Goal: Information Seeking & Learning: Learn about a topic

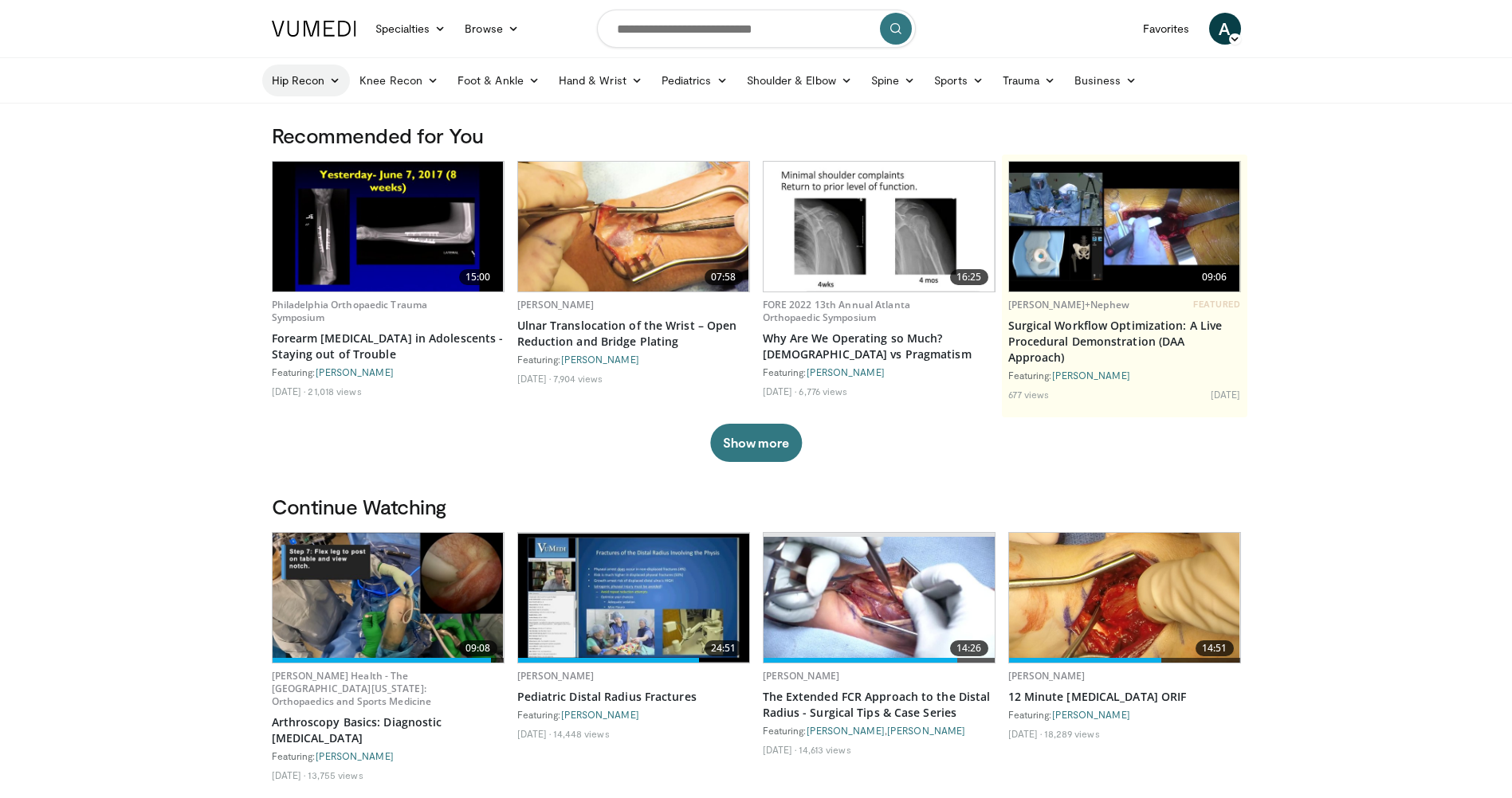
click at [326, 84] on link "Hip Recon" at bounding box center [306, 81] width 88 height 32
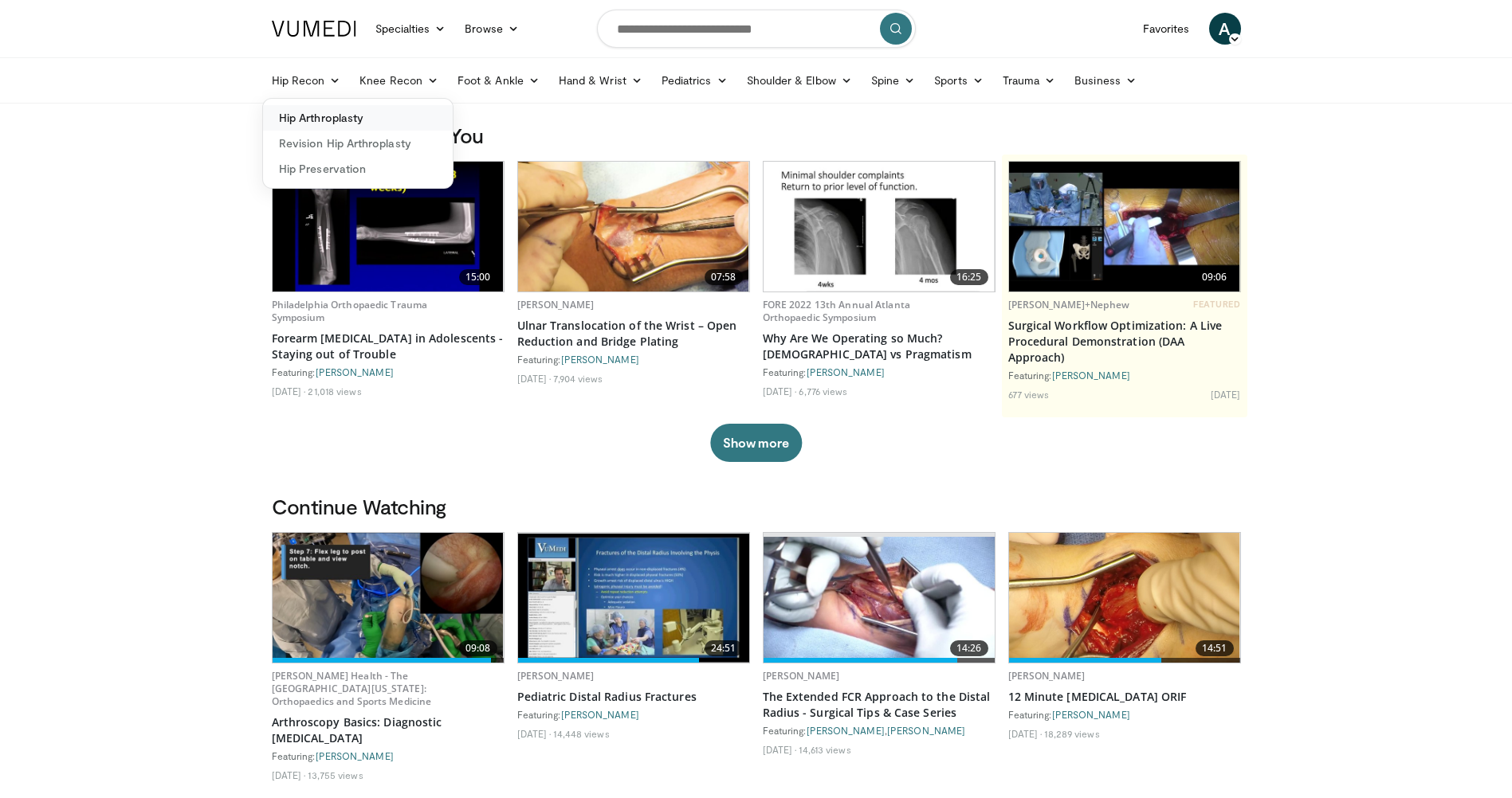
click at [352, 116] on link "Hip Arthroplasty" at bounding box center [358, 118] width 190 height 26
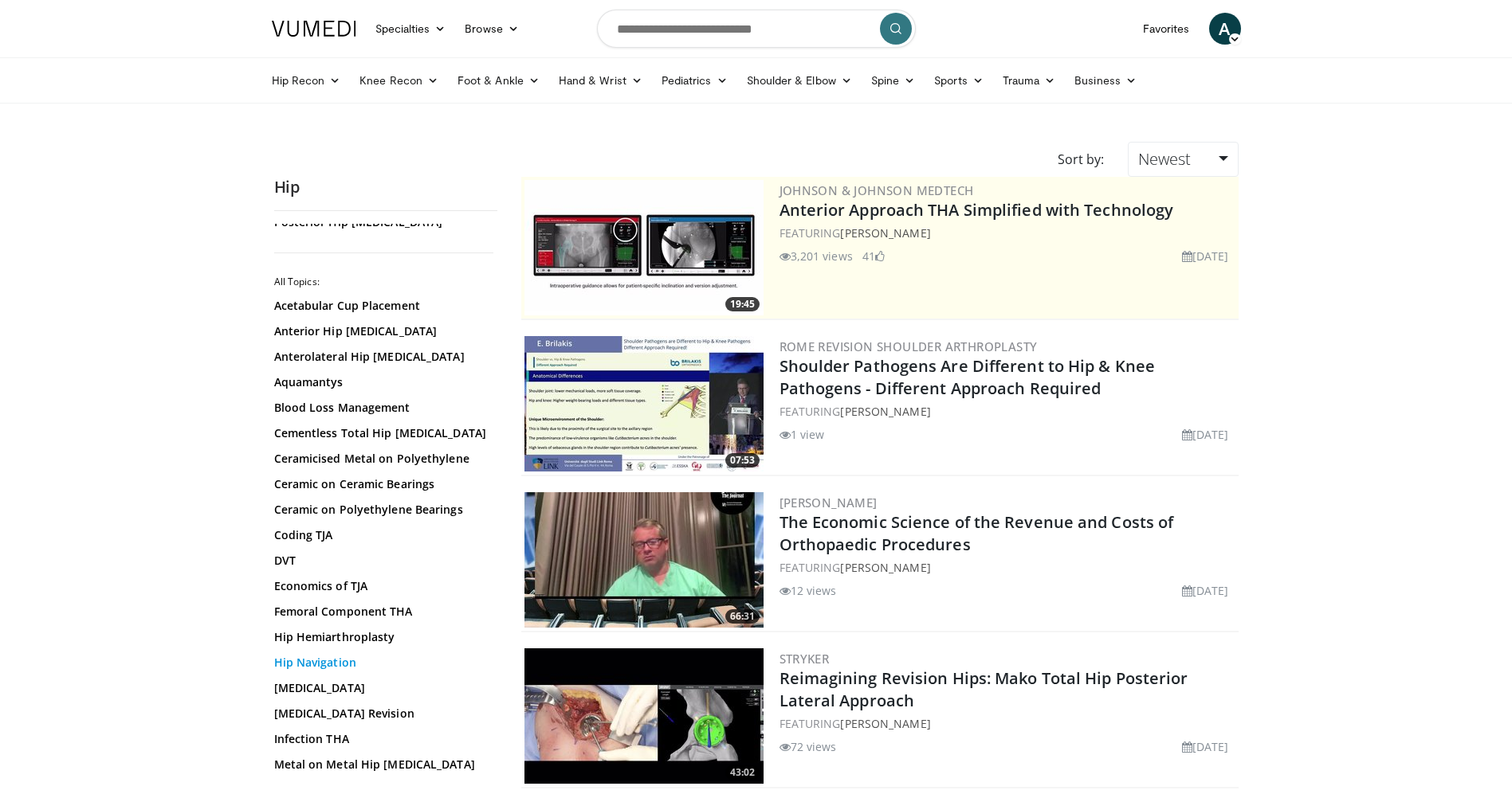
scroll to position [478, 0]
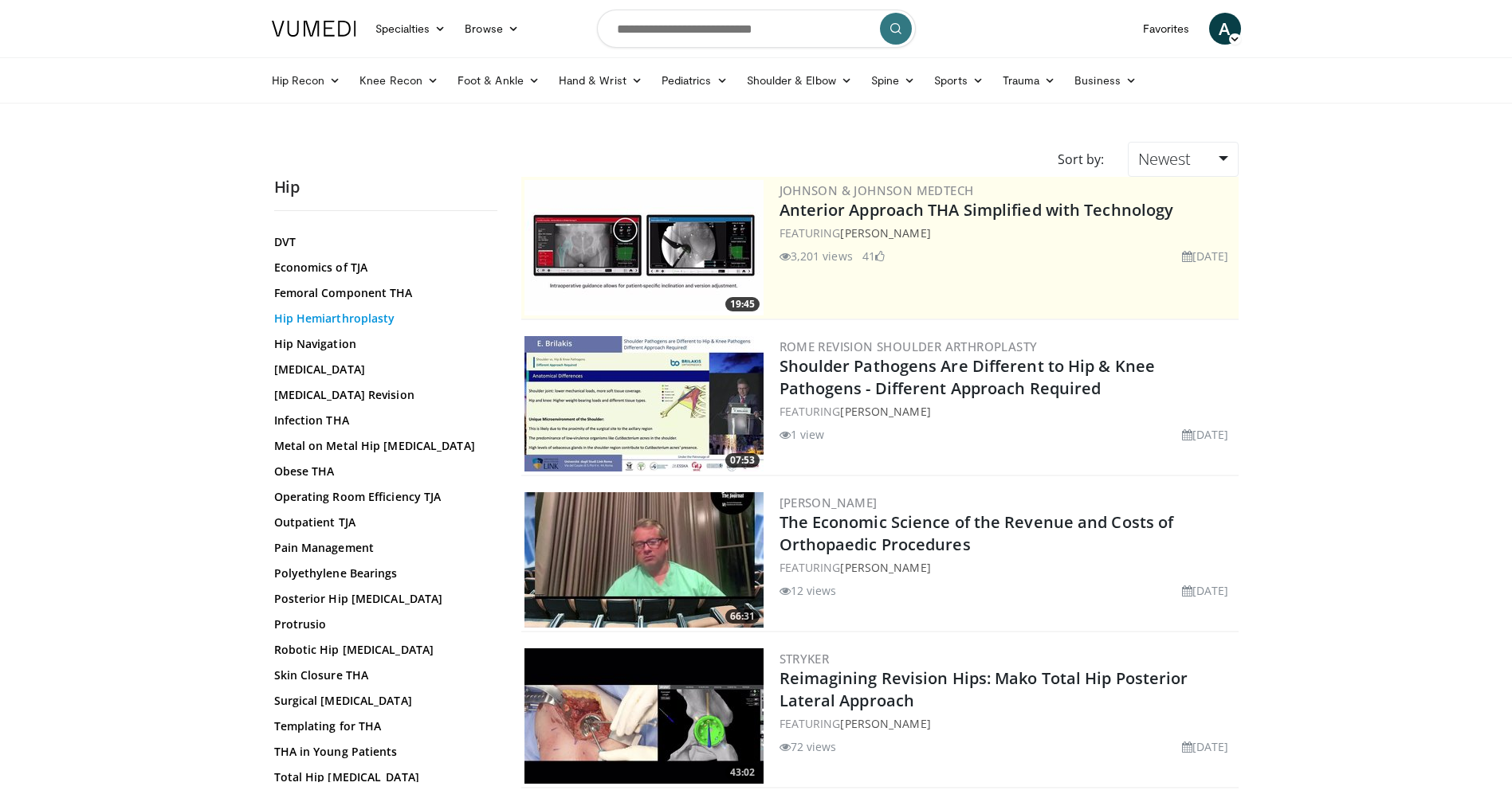
click at [349, 323] on link "Hip Hemiarthroplasty" at bounding box center [382, 319] width 215 height 16
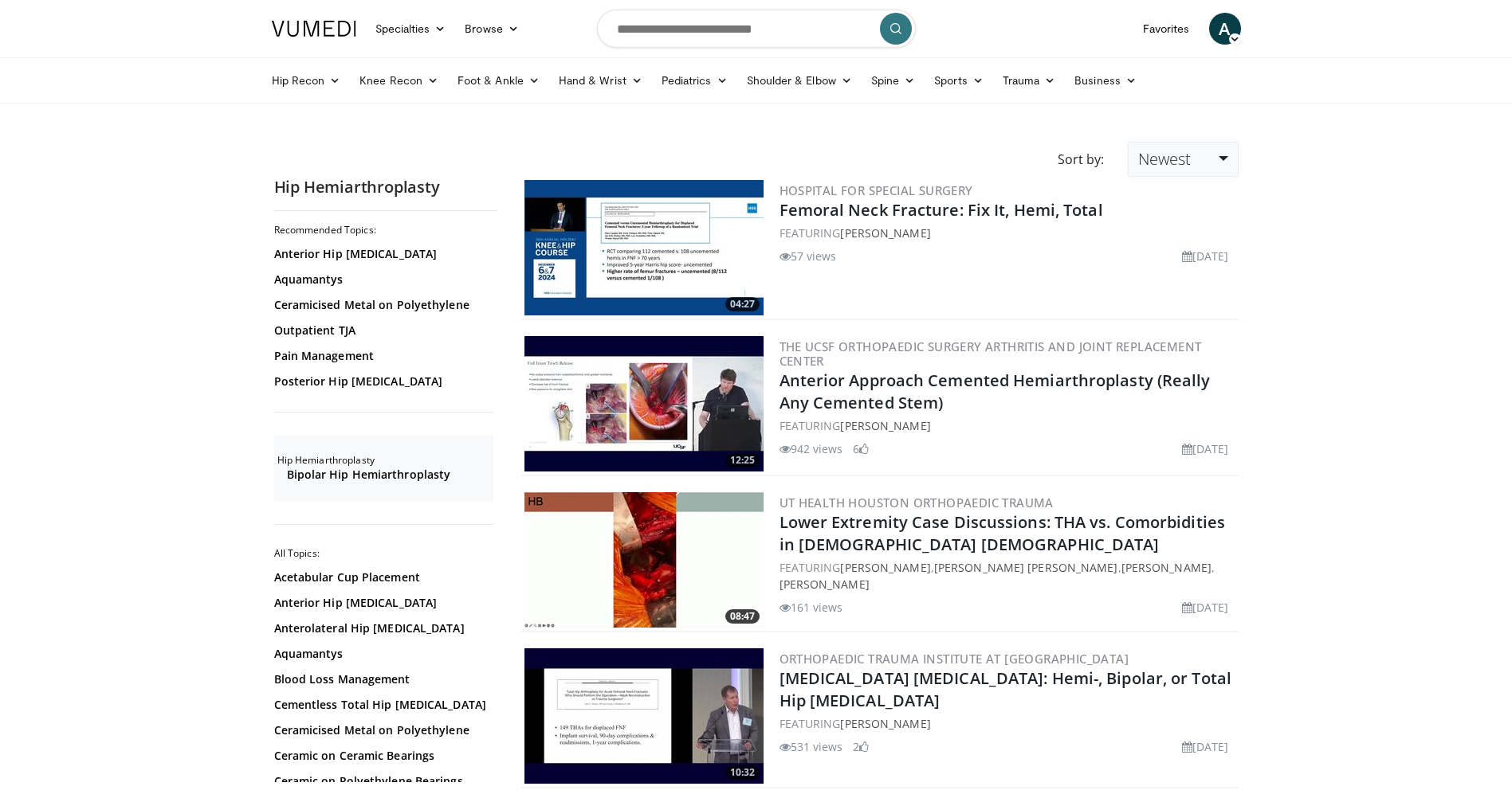
click at [1190, 161] on span "Newest" at bounding box center [1164, 158] width 52 height 22
click at [1186, 274] on link "Views" at bounding box center [1191, 274] width 126 height 26
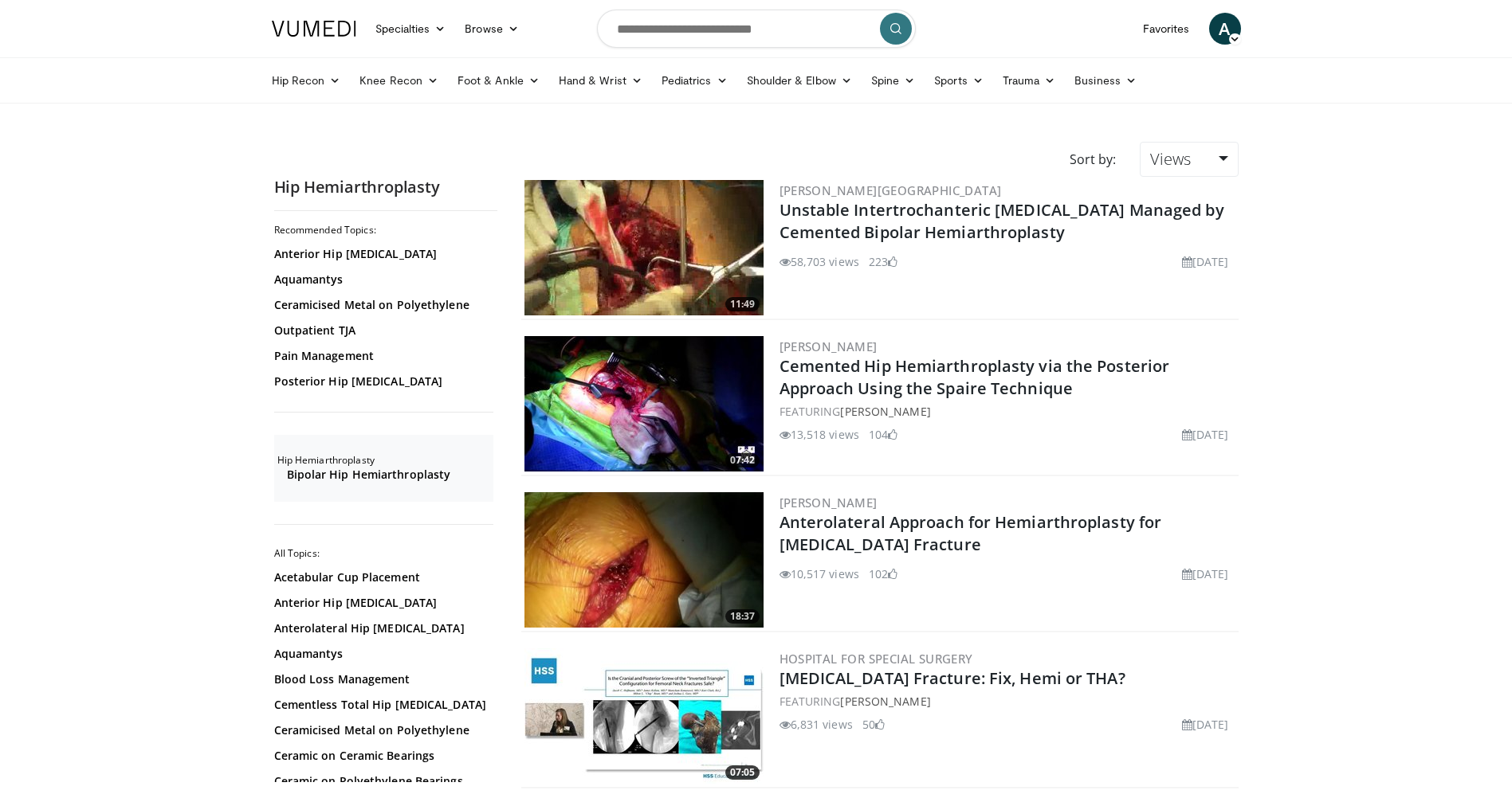
click at [747, 420] on img at bounding box center [644, 403] width 239 height 136
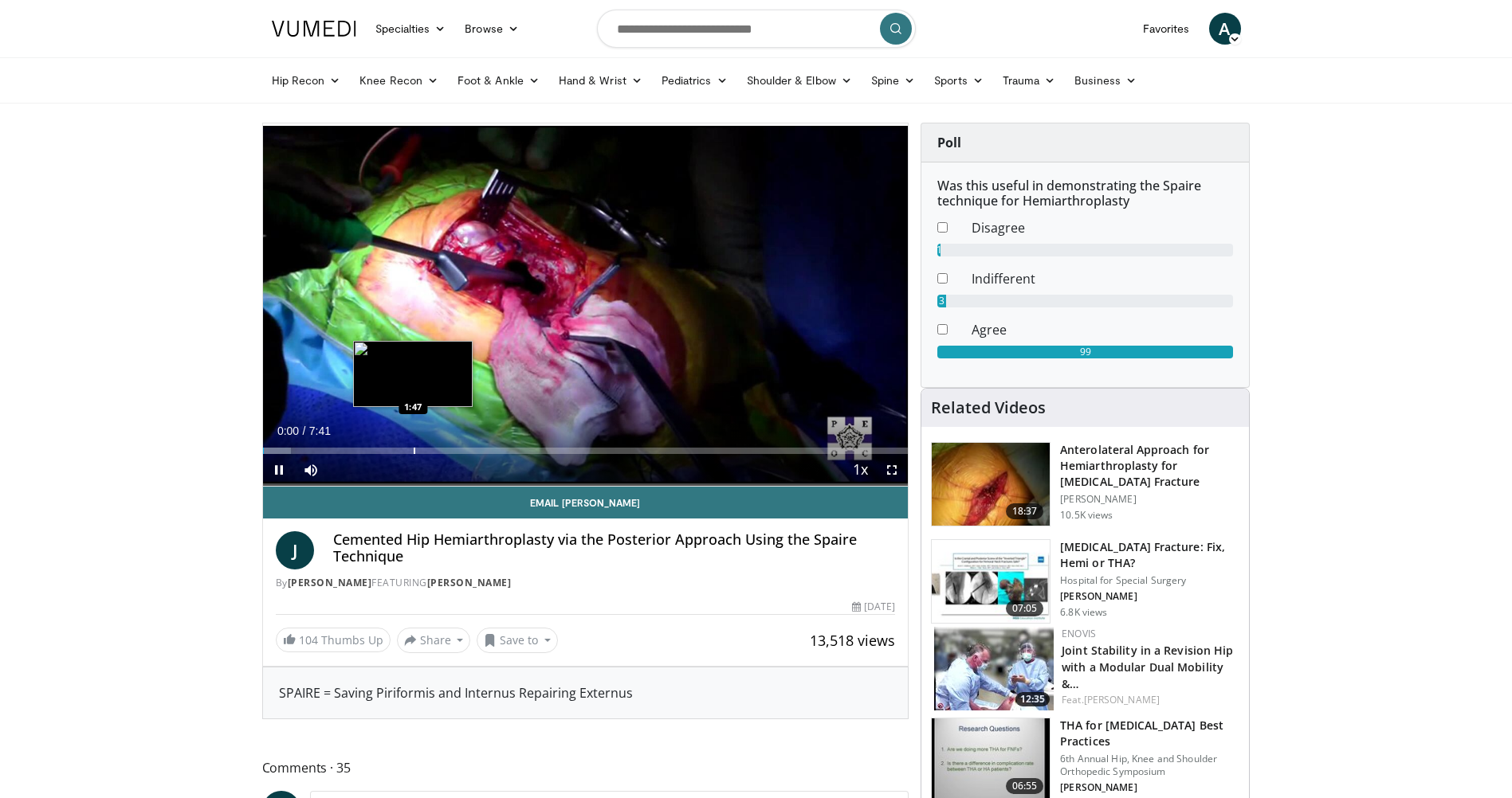
click at [413, 445] on div "Loaded : 4.33% 0:00 1:47" at bounding box center [586, 447] width 645 height 15
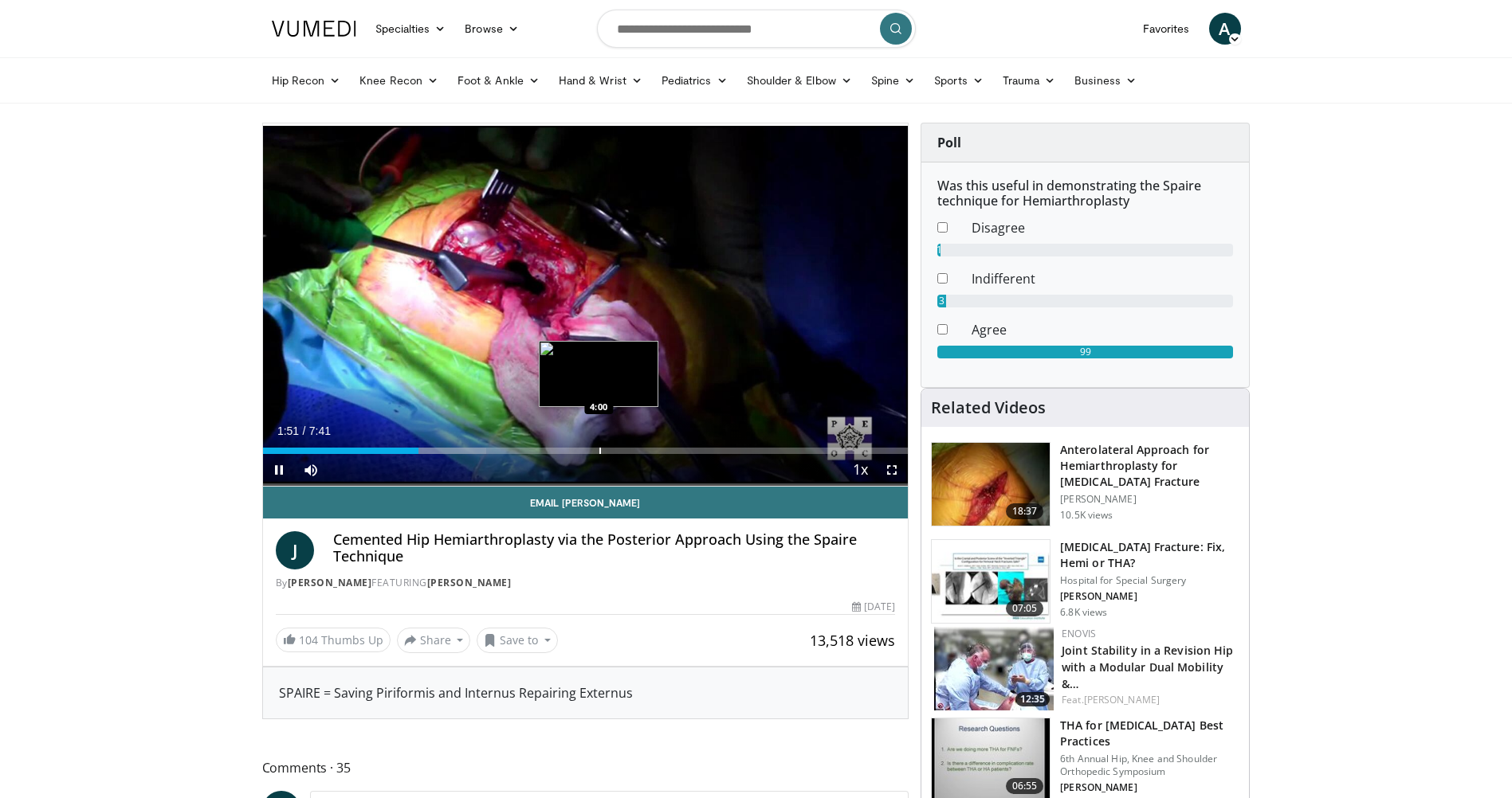
click at [600, 450] on div "Progress Bar" at bounding box center [601, 451] width 2 height 7
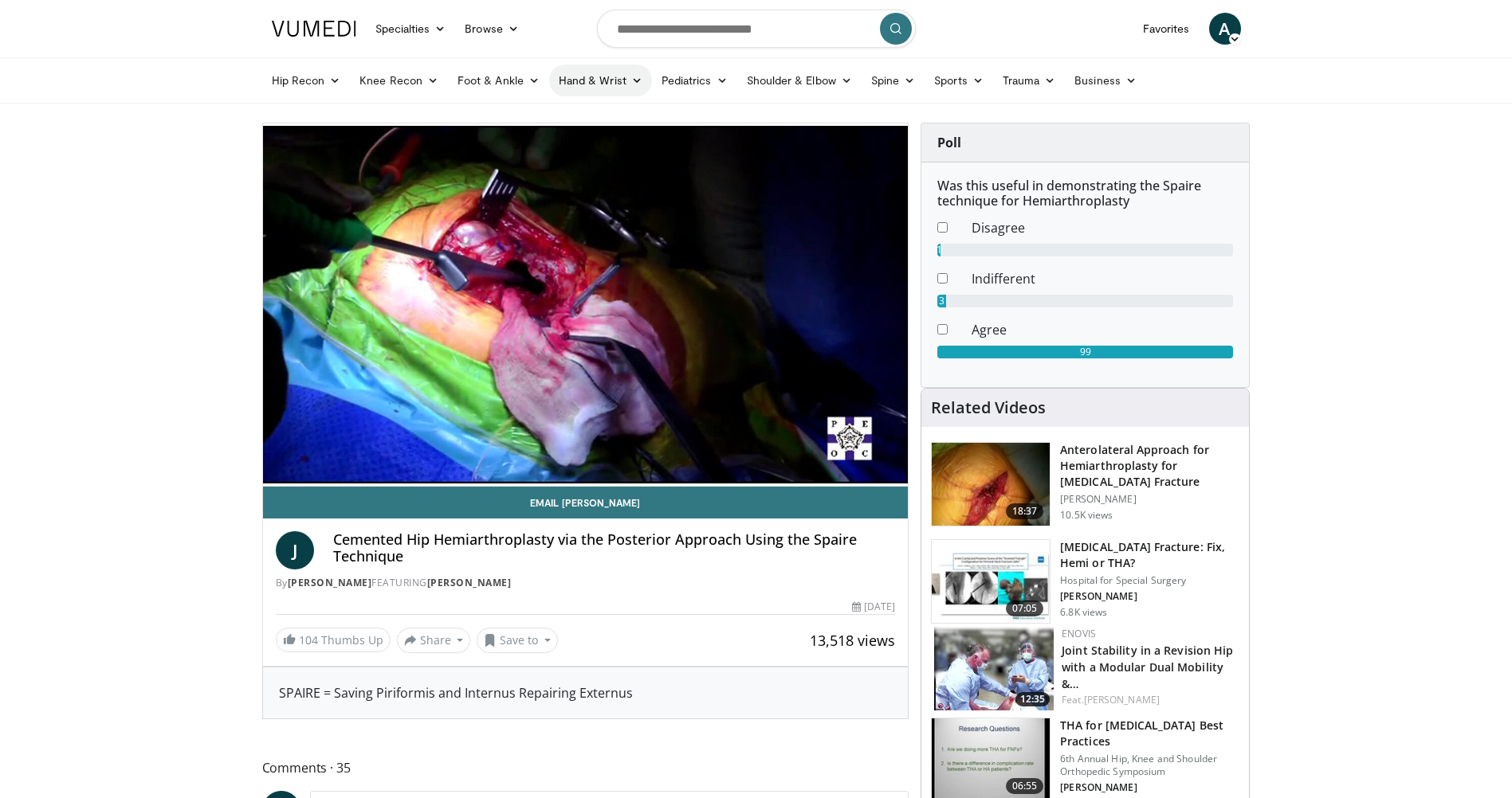
click at [589, 84] on link "Hand & Wrist" at bounding box center [601, 81] width 103 height 32
click at [591, 140] on link "Wrist" at bounding box center [644, 143] width 190 height 26
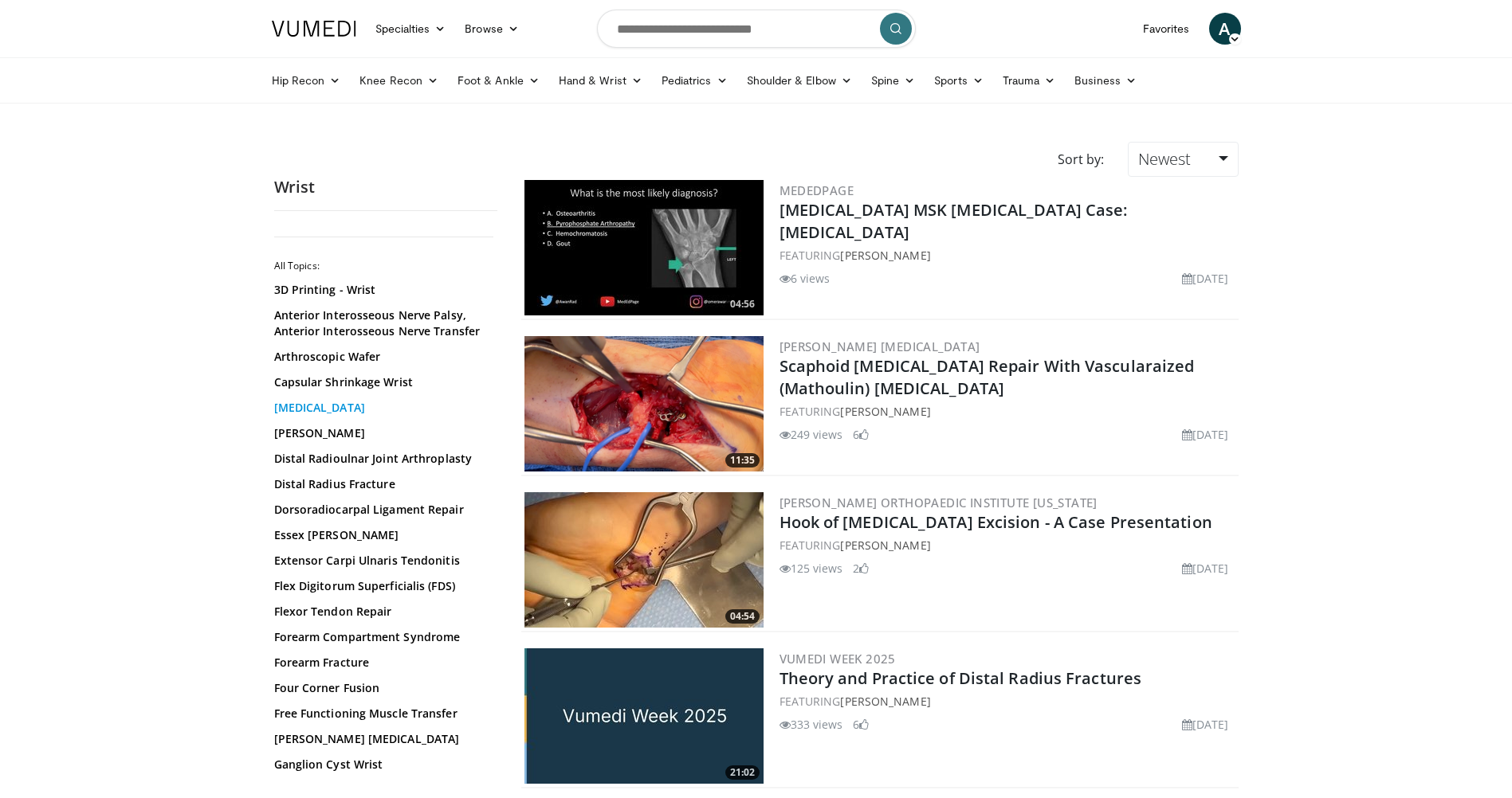
click at [376, 405] on link "Carpal Tunnel Release" at bounding box center [382, 408] width 215 height 16
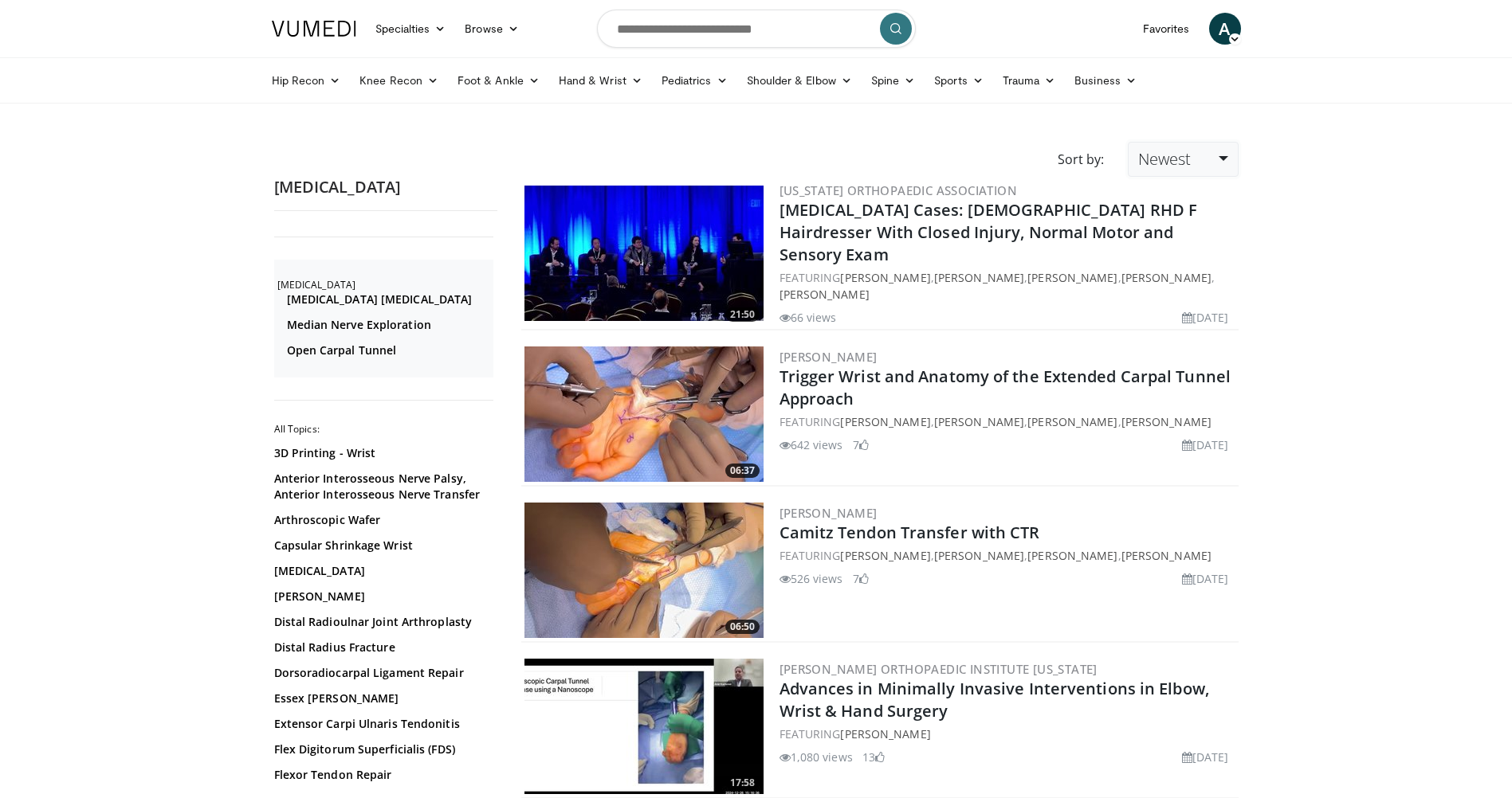
click at [1194, 160] on link "Newest" at bounding box center [1183, 158] width 110 height 35
click at [1184, 277] on link "Views" at bounding box center [1191, 274] width 126 height 26
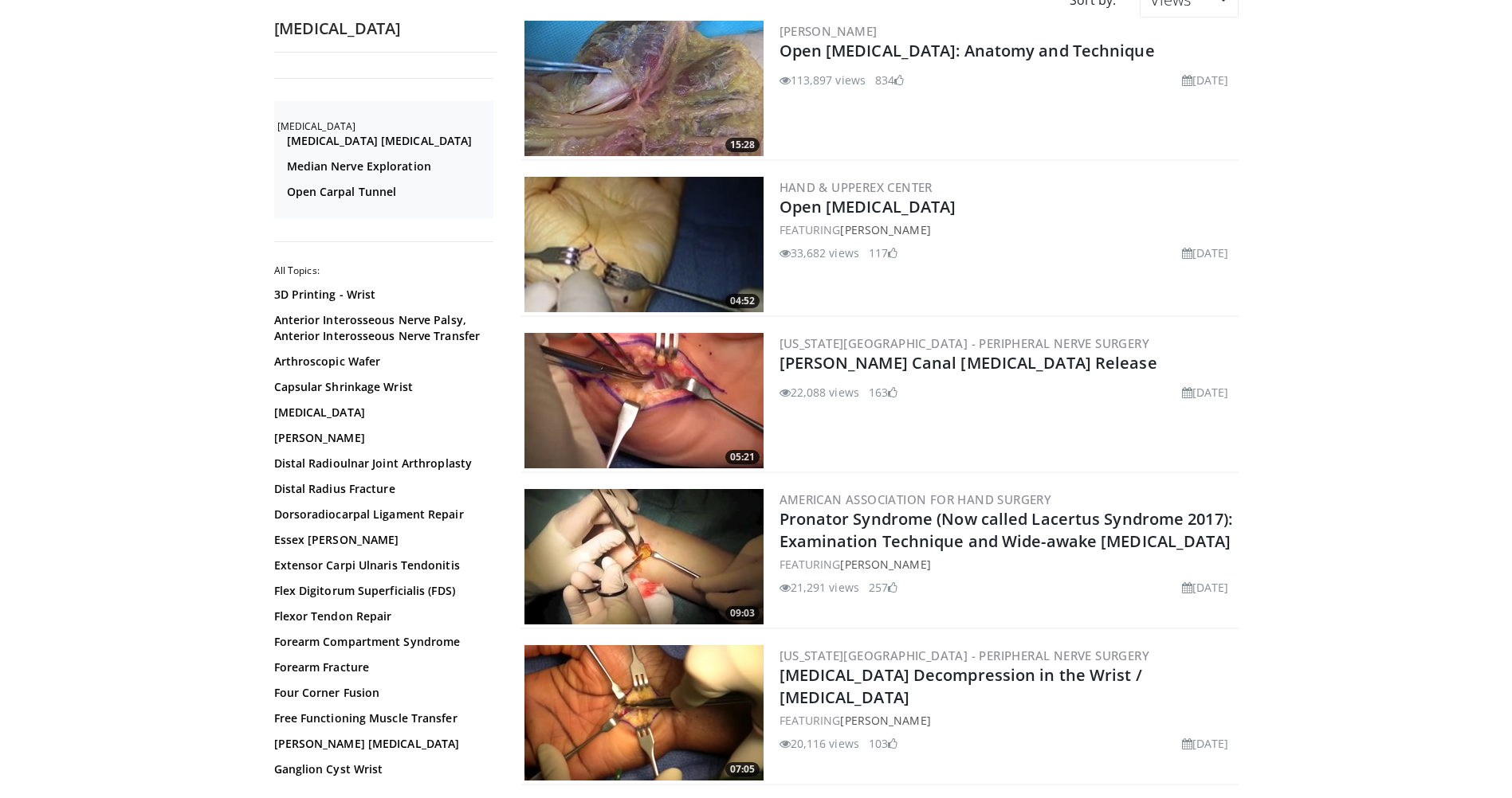
scroll to position [319, 0]
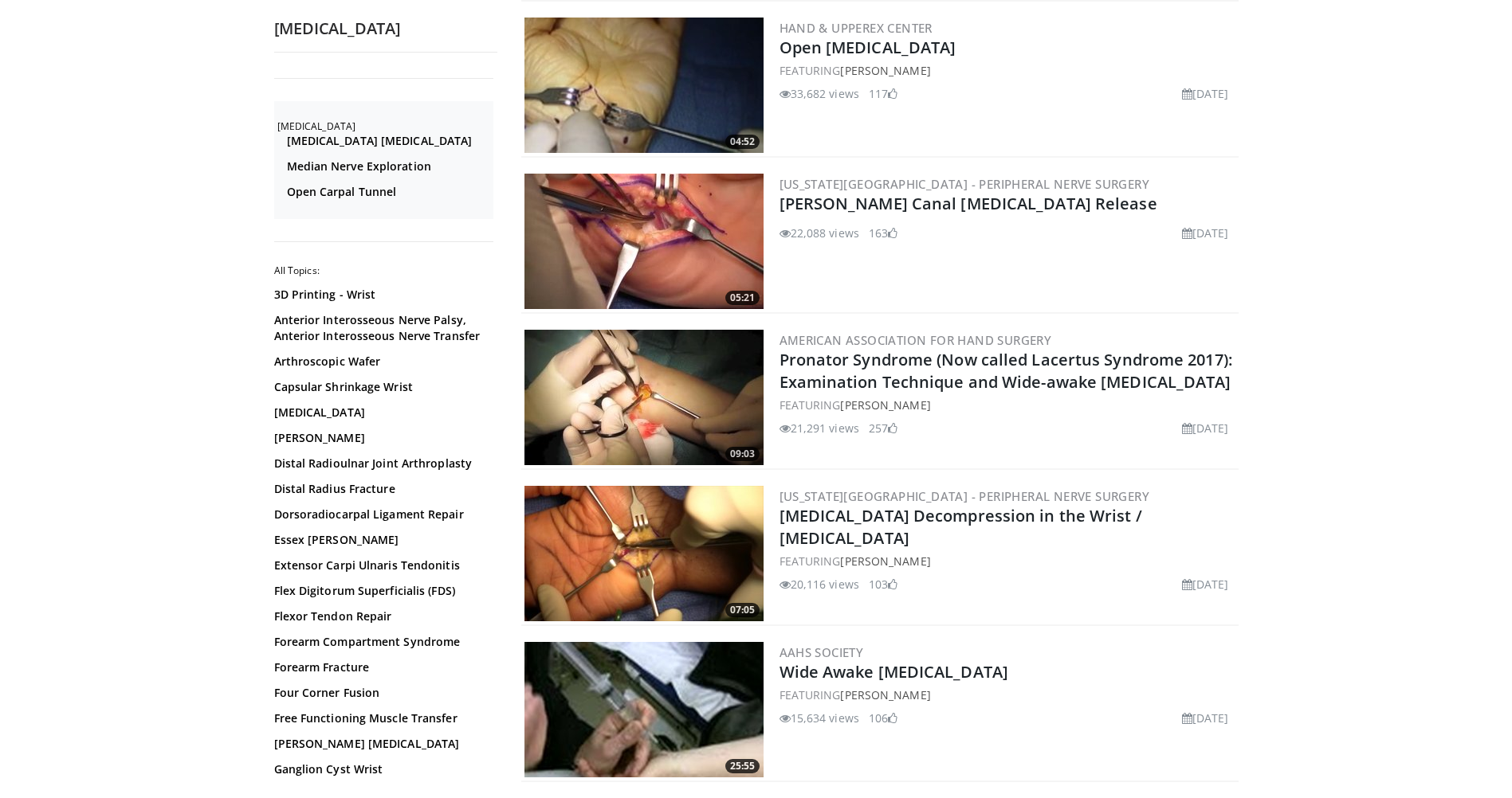
click at [712, 552] on img at bounding box center [644, 553] width 239 height 136
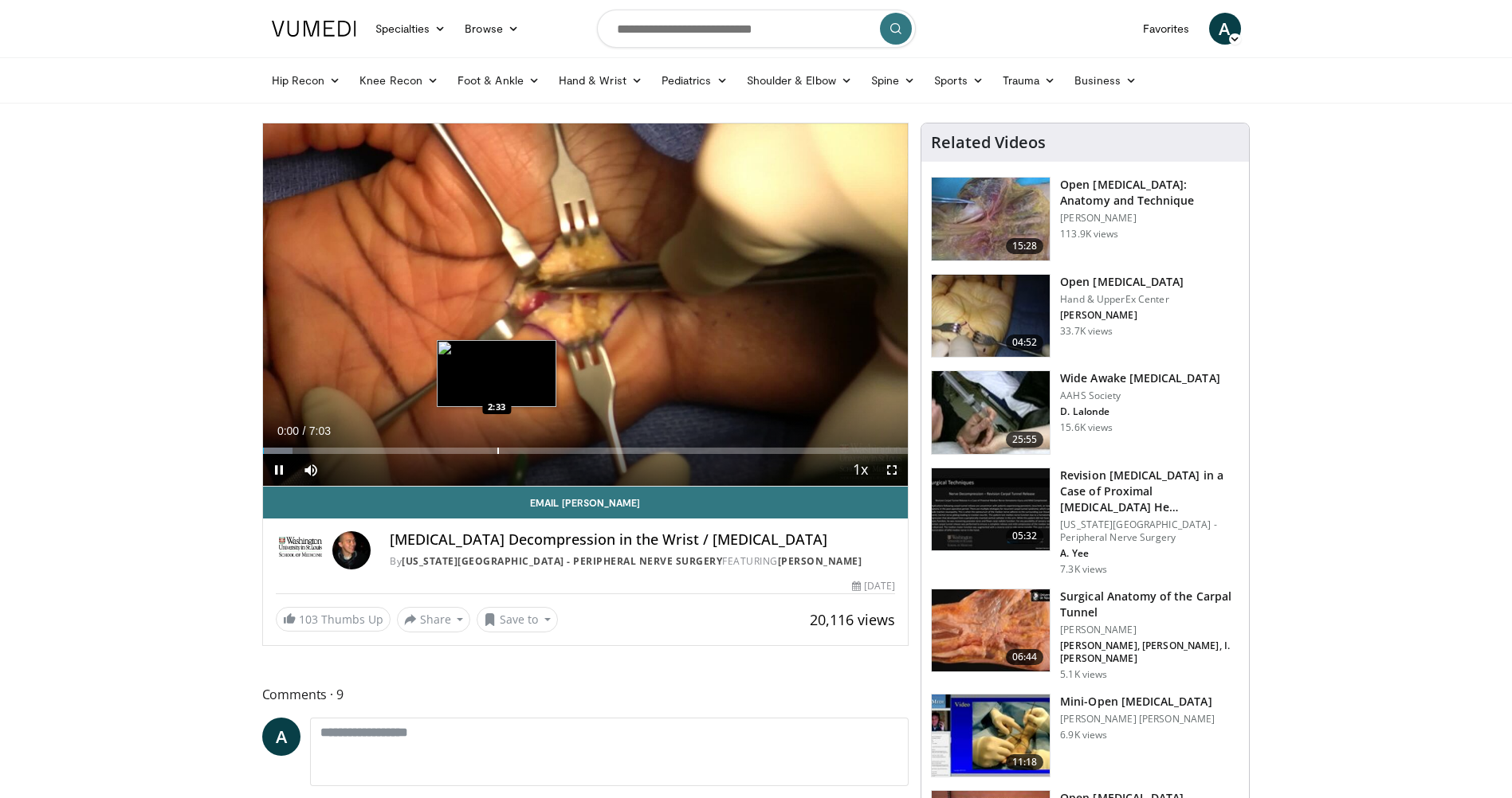
click at [497, 450] on div "Progress Bar" at bounding box center [498, 451] width 2 height 7
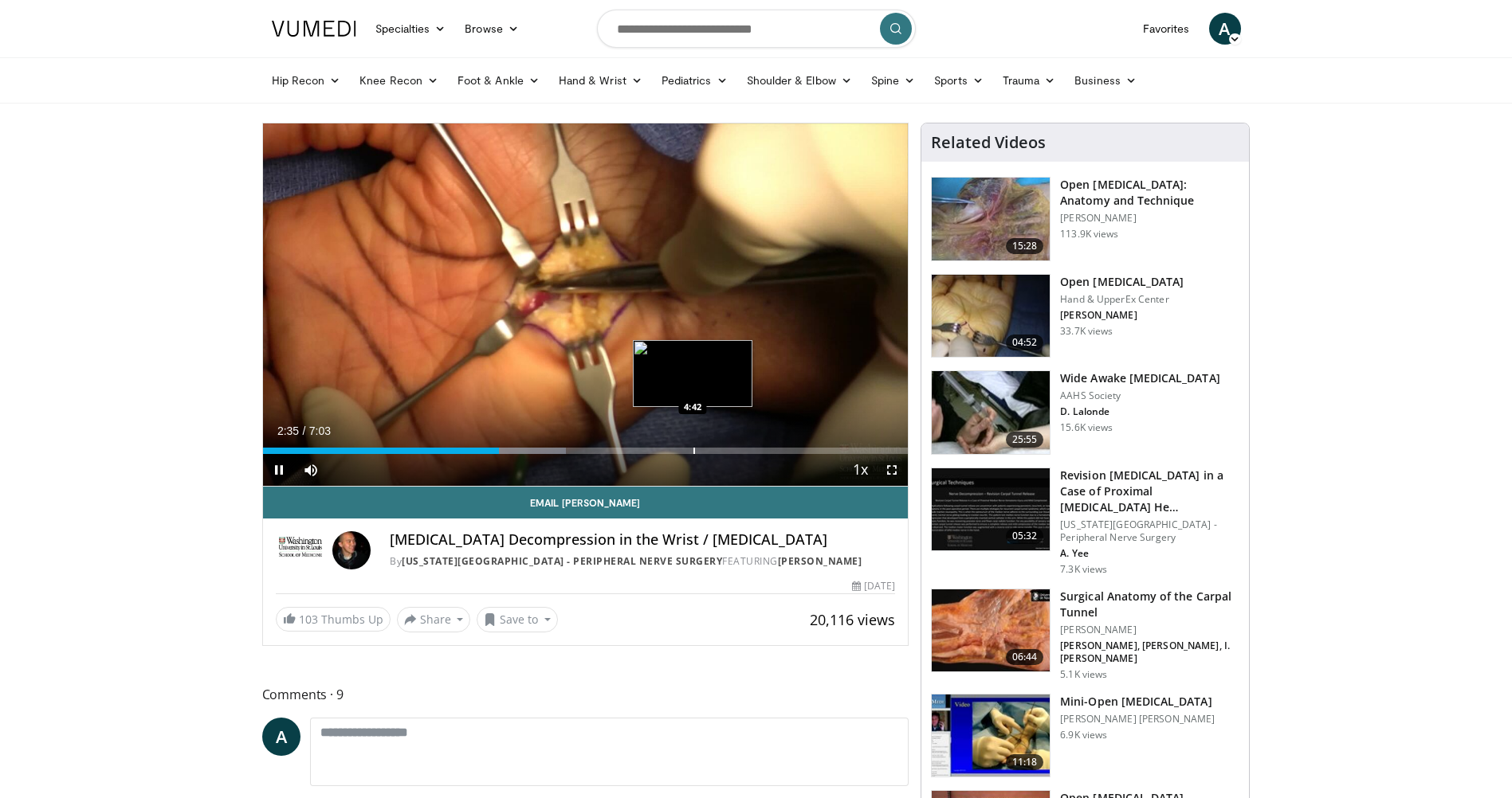
click at [694, 451] on div "Progress Bar" at bounding box center [695, 451] width 2 height 7
